Goal: Transaction & Acquisition: Purchase product/service

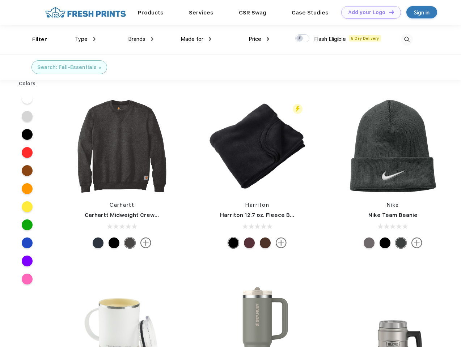
click at [368, 12] on link "Add your Logo Design Tool" at bounding box center [371, 12] width 60 height 13
click at [0, 0] on div "Design Tool" at bounding box center [0, 0] width 0 height 0
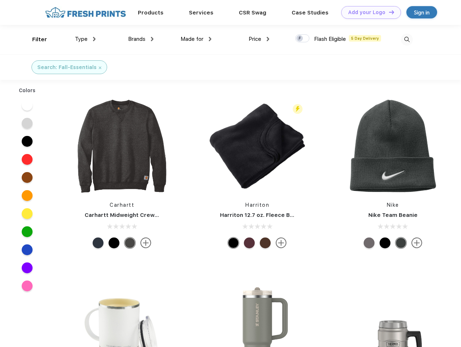
click at [388, 12] on link "Add your Logo Design Tool" at bounding box center [371, 12] width 60 height 13
click at [35, 39] on div "Filter" at bounding box center [39, 39] width 15 height 8
click at [85, 39] on span "Type" at bounding box center [81, 39] width 13 height 7
click at [141, 39] on span "Brands" at bounding box center [136, 39] width 17 height 7
click at [196, 39] on span "Made for" at bounding box center [191, 39] width 23 height 7
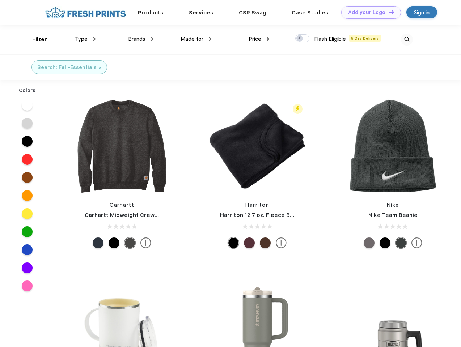
click at [259, 39] on span "Price" at bounding box center [254, 39] width 13 height 7
click at [302, 39] on div at bounding box center [302, 38] width 14 height 8
click at [300, 39] on input "checkbox" at bounding box center [297, 36] width 5 height 5
click at [407, 39] on img at bounding box center [407, 40] width 12 height 12
